Goal: Information Seeking & Learning: Learn about a topic

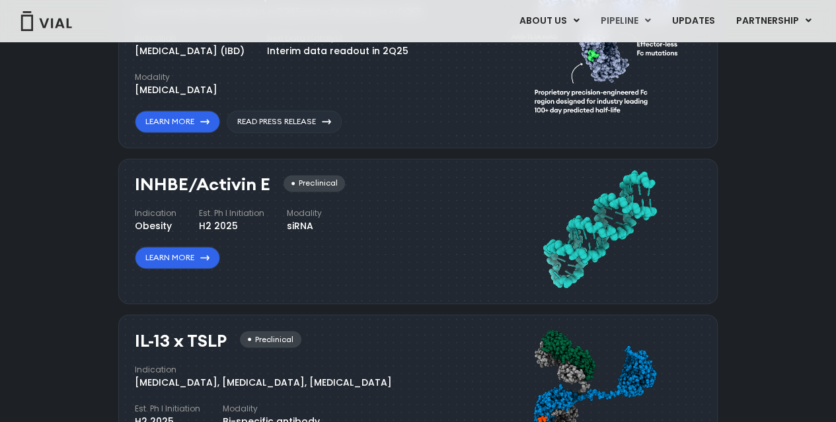
scroll to position [939, 0]
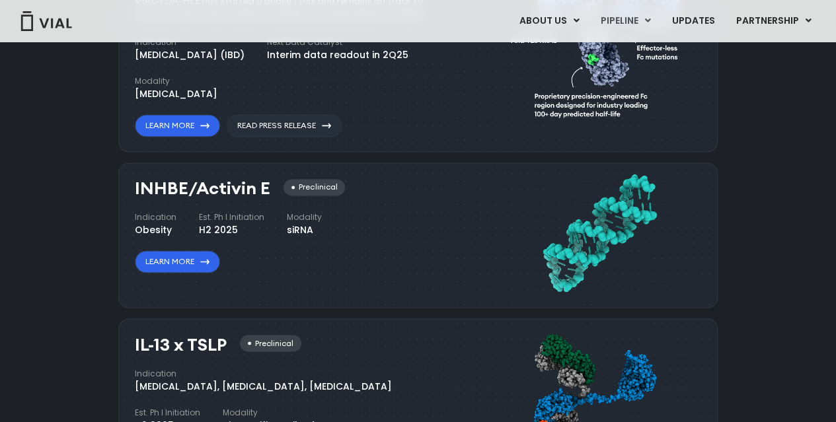
click at [152, 384] on div "[MEDICAL_DATA], [MEDICAL_DATA], [MEDICAL_DATA]" at bounding box center [263, 386] width 257 height 14
click at [155, 379] on div "[MEDICAL_DATA], [MEDICAL_DATA], [MEDICAL_DATA]" at bounding box center [263, 386] width 257 height 14
click at [263, 236] on div "INHBE/Activin E Preclinical Indication Obesity Est. Ph I Initiation H2 2025 Mod…" at bounding box center [295, 226] width 320 height 94
click at [176, 259] on link "Learn More" at bounding box center [177, 261] width 85 height 22
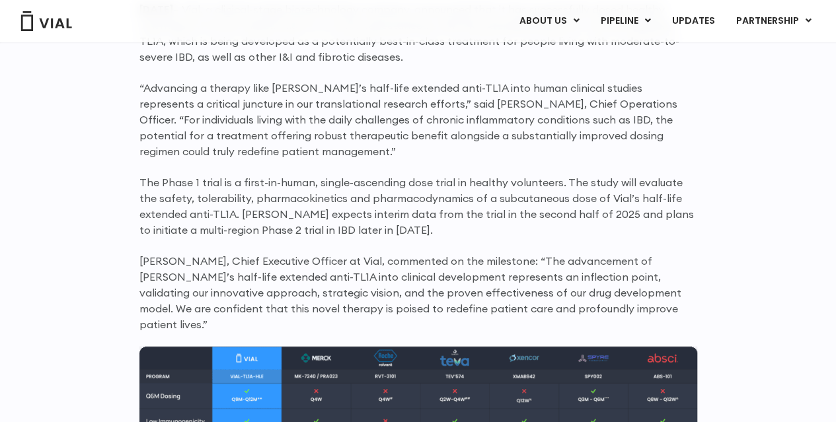
scroll to position [1255, 0]
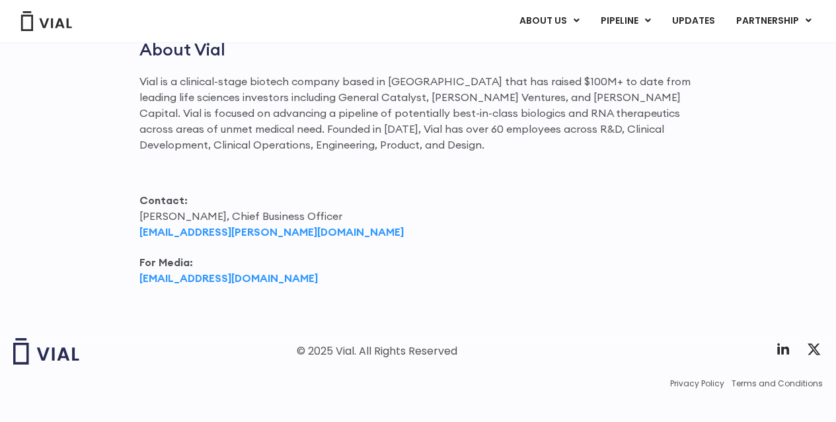
scroll to position [1832, 0]
